Goal: Use online tool/utility: Utilize a website feature to perform a specific function

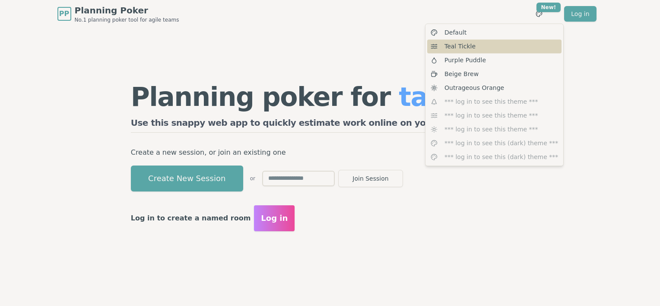
click at [482, 52] on div "Teal Tickle" at bounding box center [494, 46] width 134 height 14
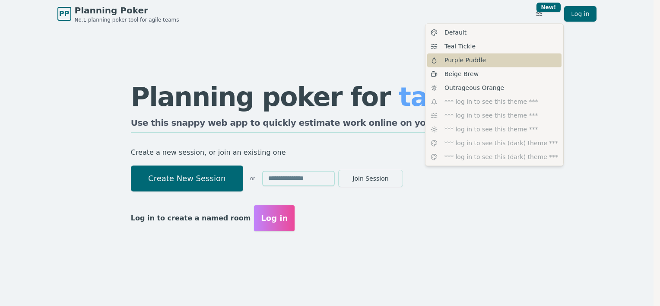
click at [516, 66] on div "Default Teal Tickle Purple Puddle Beige Brew Outrageous Orange *** log in to se…" at bounding box center [494, 94] width 139 height 142
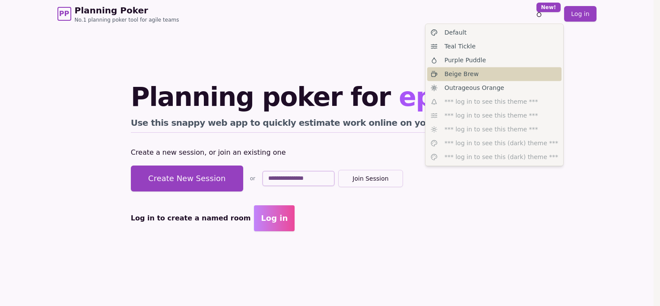
click at [497, 76] on div "Beige Brew" at bounding box center [494, 74] width 134 height 14
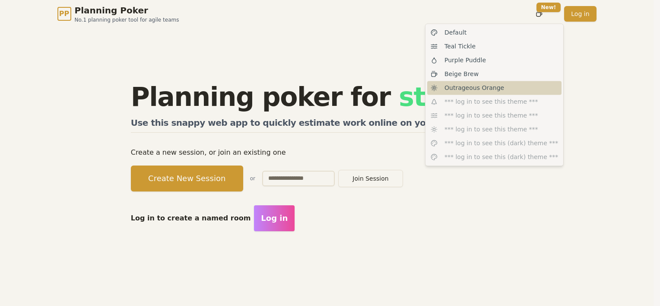
click at [507, 89] on div "Outrageous Orange" at bounding box center [494, 88] width 134 height 14
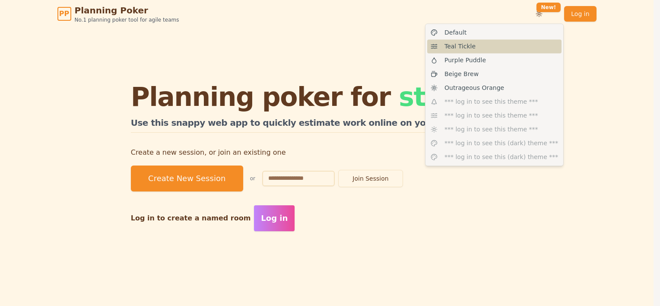
click at [474, 47] on div "Teal Tickle" at bounding box center [494, 46] width 134 height 14
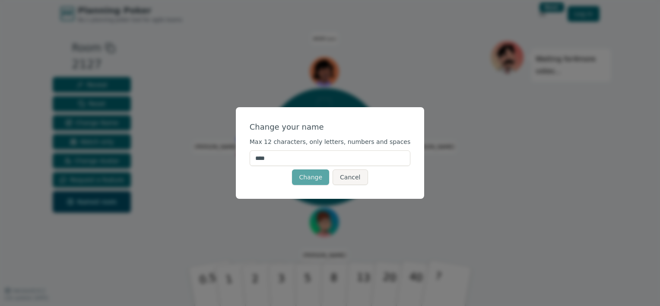
drag, startPoint x: 298, startPoint y: 157, endPoint x: 250, endPoint y: 164, distance: 48.1
click at [250, 164] on div "Change your name Max 12 characters, only letters, numbers and spaces **** Chang…" at bounding box center [330, 153] width 189 height 92
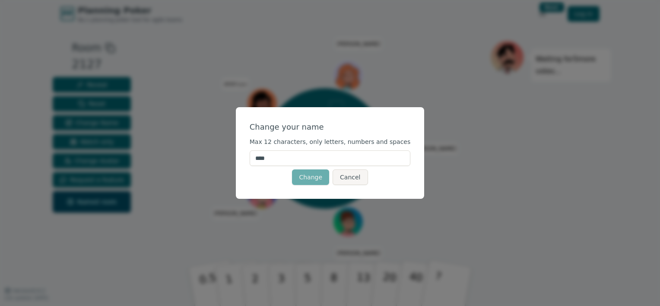
type input "****"
click at [307, 176] on button "Change" at bounding box center [310, 177] width 37 height 16
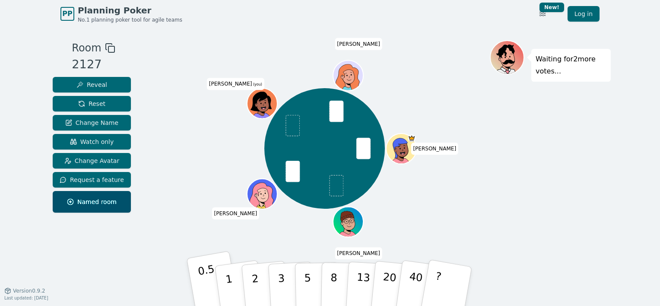
click at [208, 284] on p "0.5" at bounding box center [209, 286] width 24 height 49
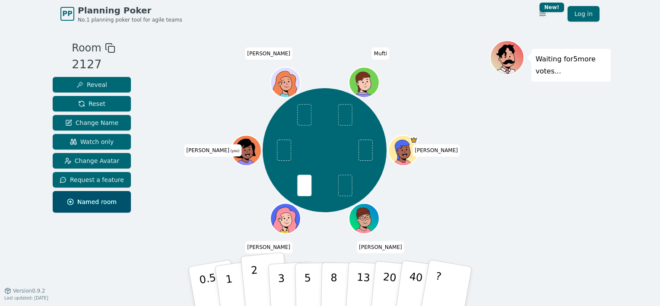
click at [253, 268] on p "2" at bounding box center [255, 287] width 11 height 47
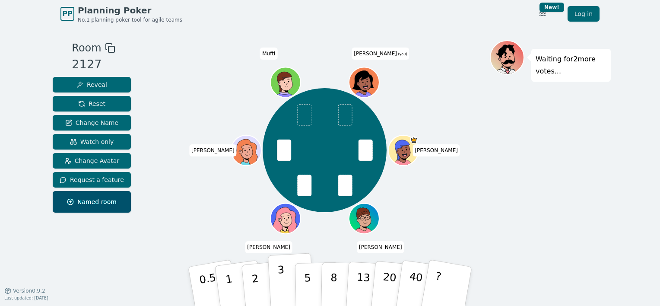
click at [283, 274] on p "3" at bounding box center [281, 286] width 9 height 47
click at [260, 281] on button "2" at bounding box center [264, 286] width 49 height 69
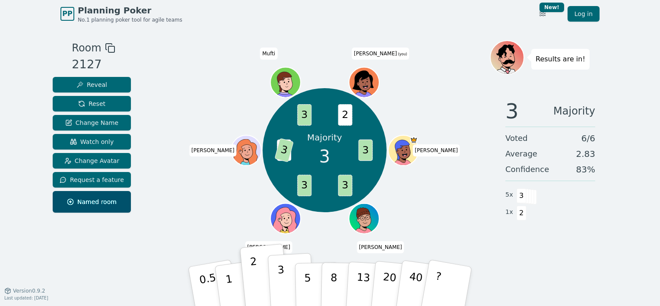
click at [283, 276] on button "3" at bounding box center [291, 286] width 47 height 67
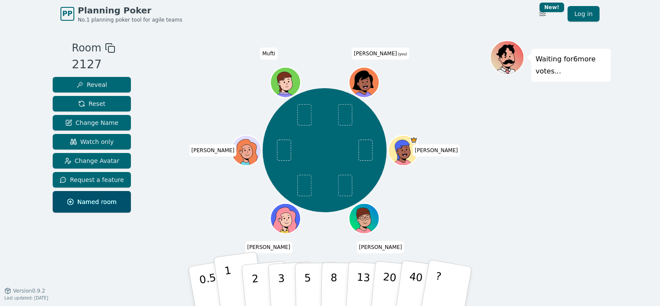
click at [226, 287] on p "1" at bounding box center [230, 287] width 13 height 47
click at [309, 283] on p "5" at bounding box center [307, 286] width 7 height 47
